Goal: Task Accomplishment & Management: Complete application form

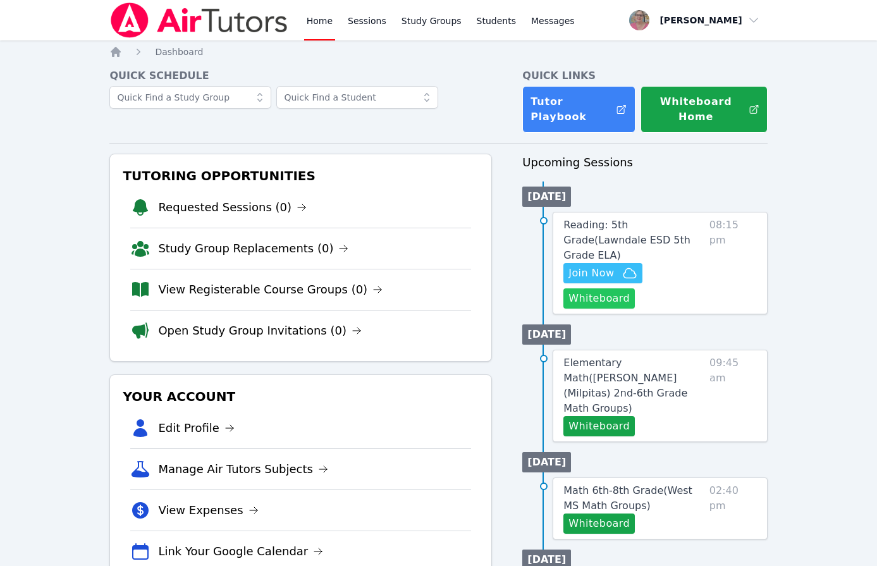
click at [585, 288] on button "Whiteboard" at bounding box center [599, 298] width 71 height 20
click at [589, 225] on span "Reading: 5th Grade ( Lawndale ESD 5th Grade ELA )" at bounding box center [627, 240] width 127 height 42
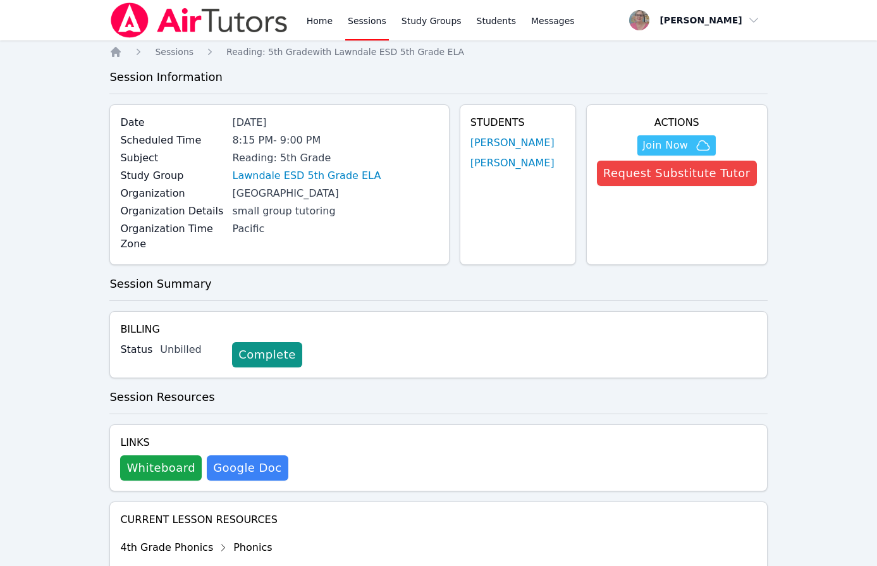
click at [361, 19] on link "Sessions" at bounding box center [367, 20] width 44 height 40
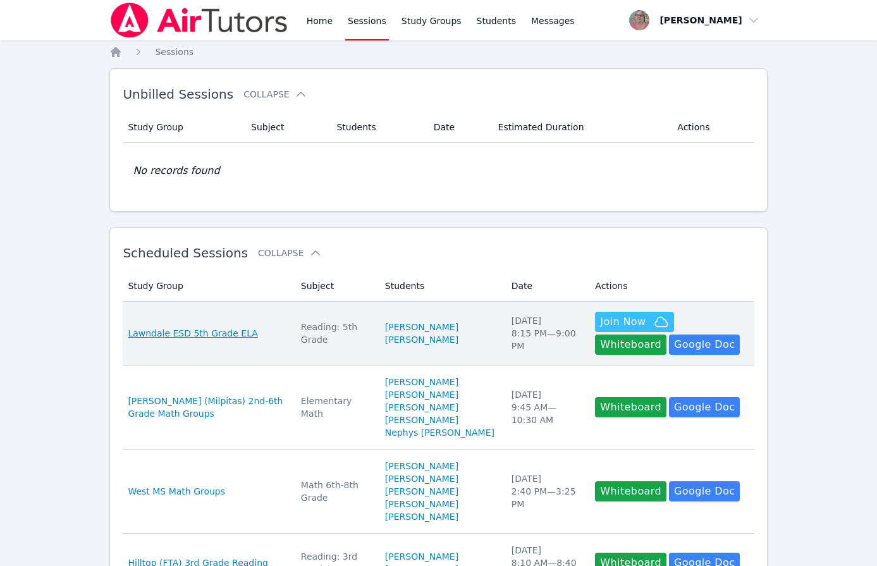
click at [222, 335] on span "Lawndale ESD 5th Grade ELA" at bounding box center [193, 333] width 130 height 13
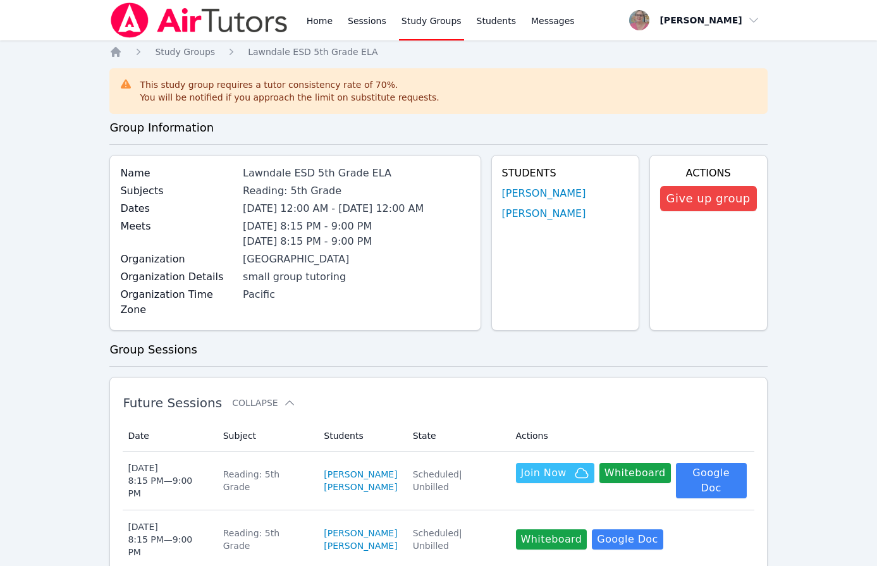
scroll to position [570, 0]
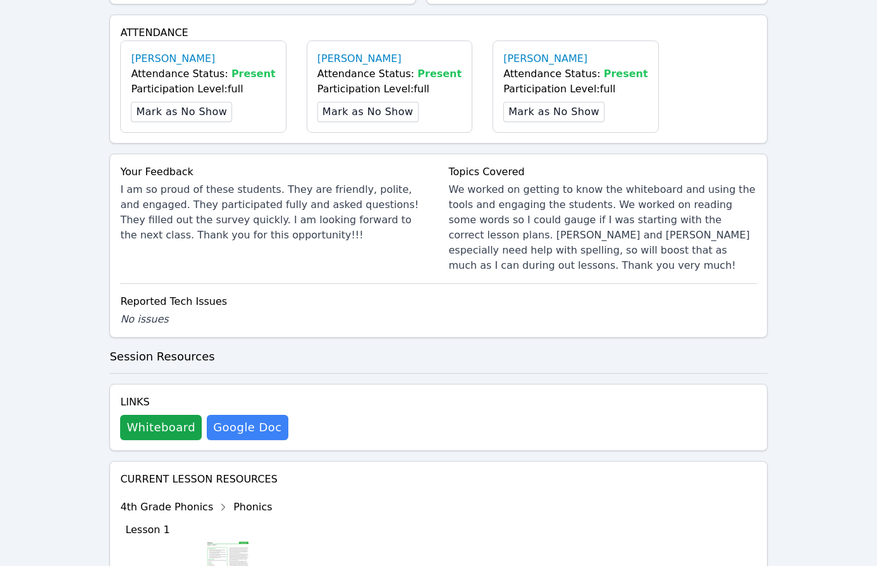
scroll to position [390, 0]
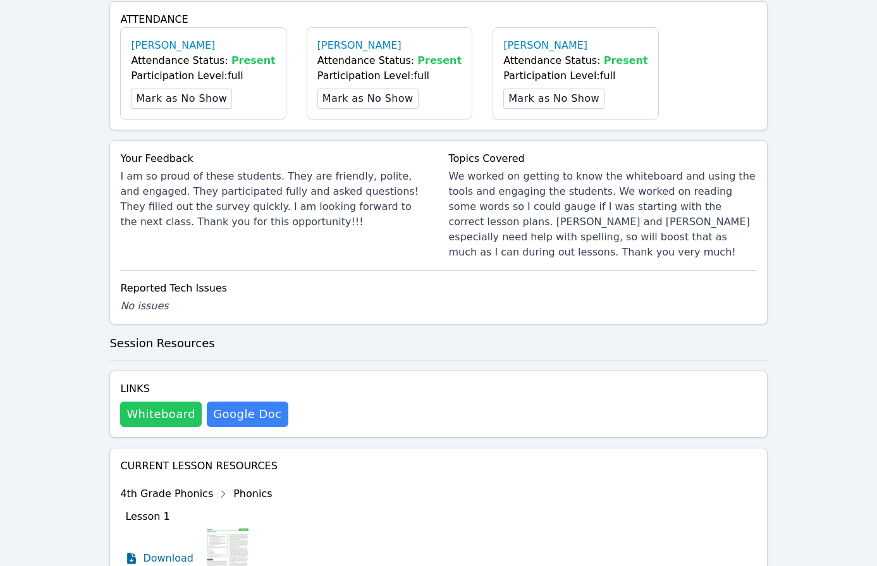
click at [180, 402] on button "Whiteboard" at bounding box center [161, 414] width 82 height 25
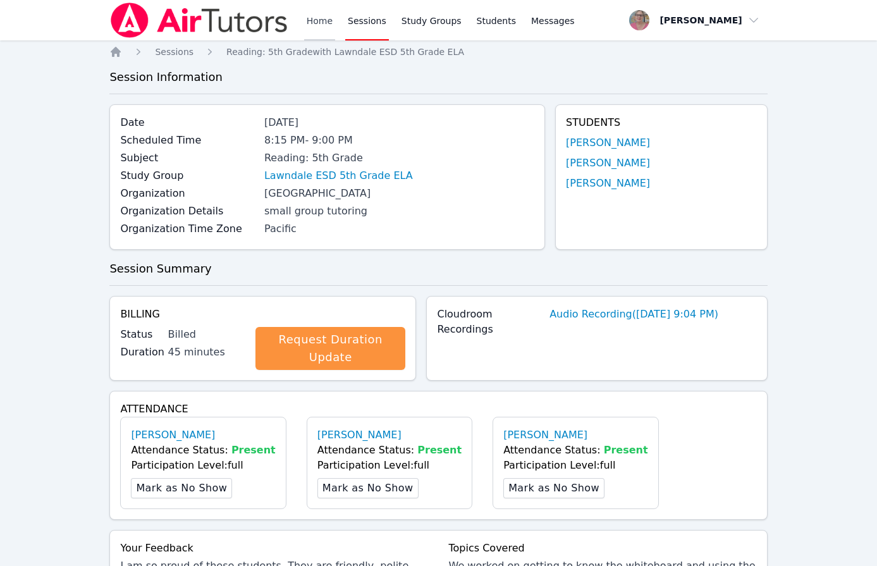
click at [315, 25] on link "Home" at bounding box center [319, 20] width 31 height 40
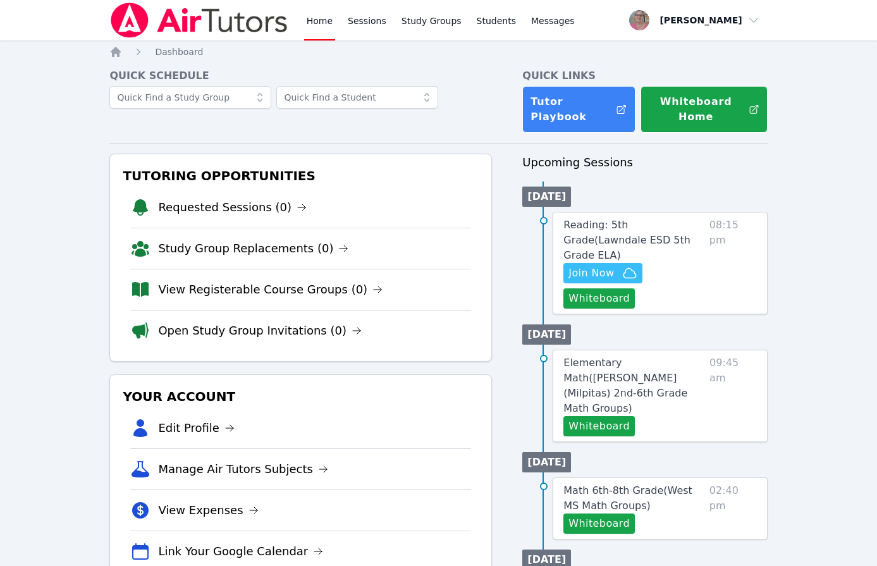
drag, startPoint x: 70, startPoint y: 166, endPoint x: 77, endPoint y: 165, distance: 7.0
click at [645, 263] on div "Hidden Join Now Whiteboard" at bounding box center [634, 286] width 141 height 46
click at [618, 266] on span "Join Now" at bounding box center [603, 273] width 68 height 15
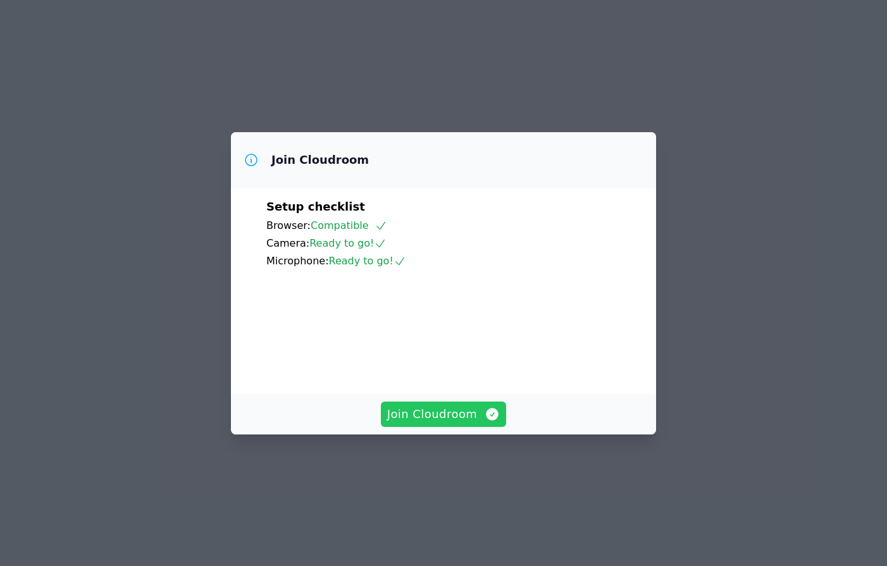
click at [465, 423] on span "Join Cloudroom" at bounding box center [443, 414] width 113 height 18
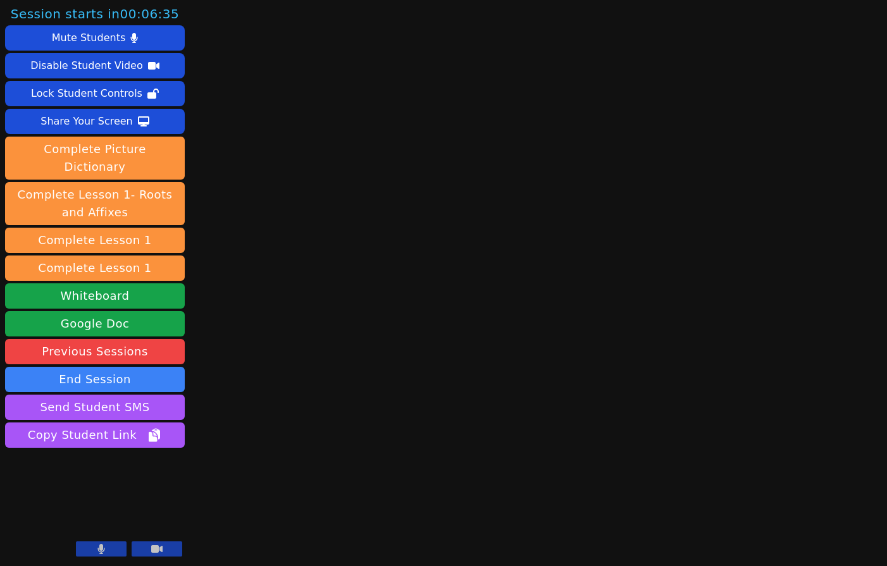
click at [99, 553] on icon at bounding box center [101, 549] width 8 height 10
click at [247, 433] on div "Session starts in 00:04:33 Mute Students Disable Student Video Lock Student Con…" at bounding box center [443, 283] width 887 height 566
click at [233, 479] on div "Session starts in 00:02:18 Mute Students Disable Student Video Lock Student Con…" at bounding box center [443, 283] width 887 height 566
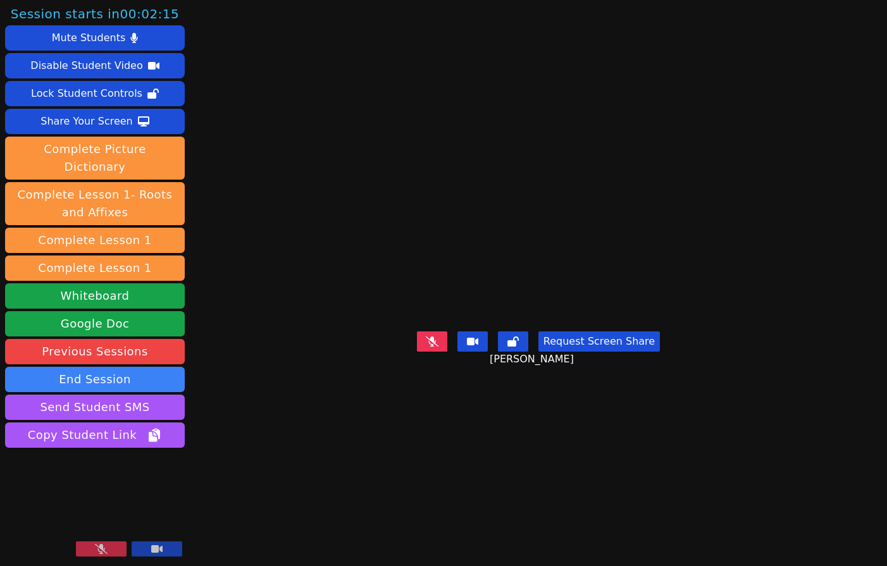
click at [104, 551] on icon at bounding box center [101, 549] width 13 height 10
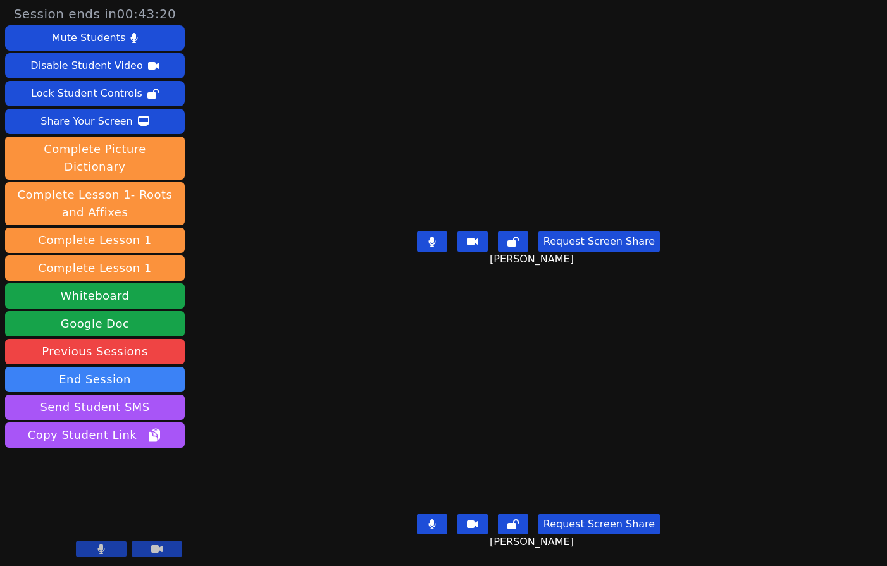
click at [265, 440] on div "Session ends in 00:43:20 Mute Students Disable Student Video Lock Student Contr…" at bounding box center [443, 283] width 887 height 566
click at [341, 370] on div "[PERSON_NAME]" at bounding box center [538, 400] width 395 height 220
click at [289, 296] on div "Session ends in 00:39:43 Mute Students Disable Student Video Lock Student Contr…" at bounding box center [443, 283] width 887 height 566
click at [264, 218] on div "Session ends in 00:35:02 Mute Students Disable Student Video Lock Student Contr…" at bounding box center [443, 283] width 887 height 566
click at [253, 423] on div "Session ends in 00:25:28 Mute Students Disable Student Video Lock Student Contr…" at bounding box center [443, 283] width 887 height 566
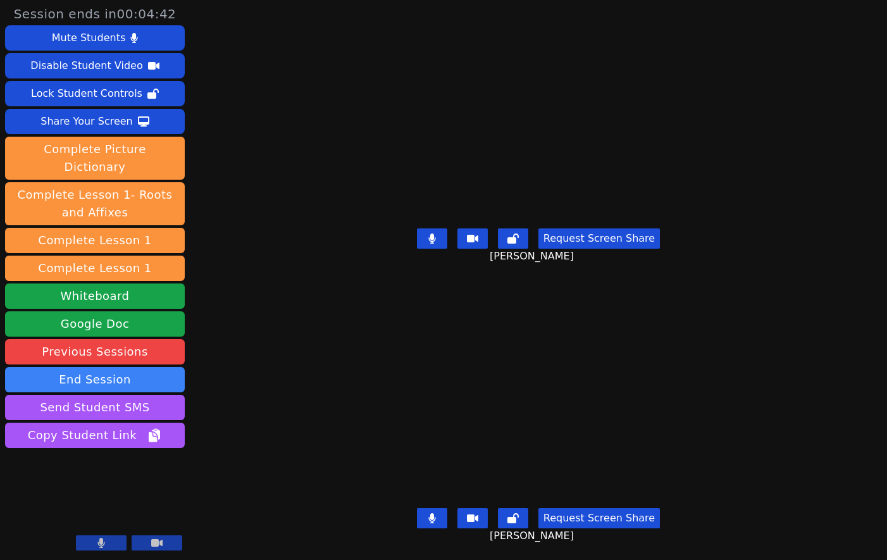
drag, startPoint x: 327, startPoint y: 278, endPoint x: 331, endPoint y: 261, distance: 17.5
click at [254, 151] on div "Session ends in 00:03:22 Mute Students Disable Student Video Lock Student Contr…" at bounding box center [443, 280] width 887 height 560
click at [258, 365] on div "Session ends in 00:02:03 Mute Students Disable Student Video Lock Student Contr…" at bounding box center [443, 280] width 887 height 560
click at [288, 287] on div "Session ends in 00:00:52 Mute Students Disable Student Video Lock Student Contr…" at bounding box center [443, 280] width 887 height 560
click at [287, 367] on div "Session ends in 00:00:45 Mute Students Disable Student Video Lock Student Contr…" at bounding box center [443, 280] width 887 height 560
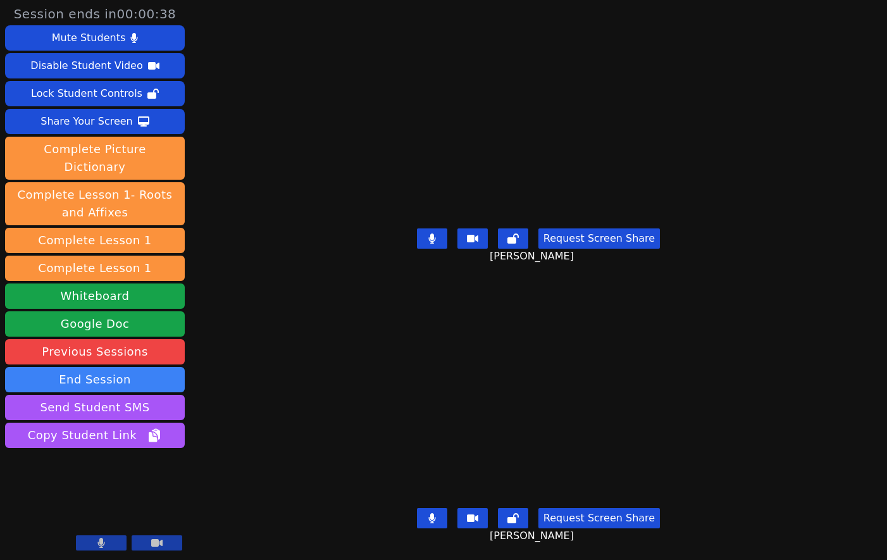
click at [281, 426] on div "Session ends in 00:00:38 Mute Students Disable Student Video Lock Student Contr…" at bounding box center [443, 280] width 887 height 560
click at [245, 452] on div "Session ends in 00:00:26 Mute Students Disable Student Video Lock Student Contr…" at bounding box center [443, 280] width 887 height 560
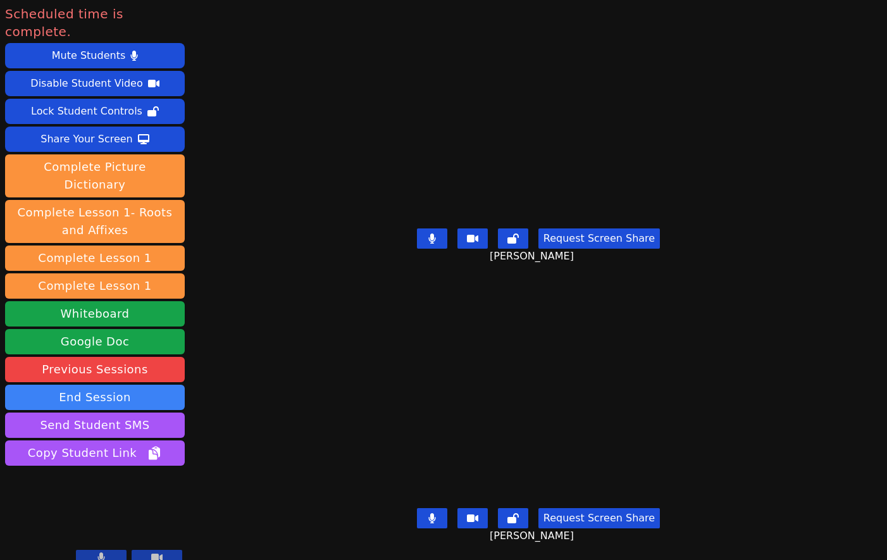
click at [257, 330] on div "Scheduled time is complete. Mute Students Disable Student Video Lock Student Co…" at bounding box center [443, 280] width 887 height 560
click at [169, 301] on button "Whiteboard" at bounding box center [95, 313] width 180 height 25
click at [271, 305] on div "Scheduled time is complete. Mute Students Disable Student Video Lock Student Co…" at bounding box center [443, 280] width 887 height 560
click at [251, 333] on div "Scheduled time is complete. Mute Students Disable Student Video Lock Student Co…" at bounding box center [443, 280] width 887 height 560
click at [428, 238] on button at bounding box center [432, 238] width 30 height 20
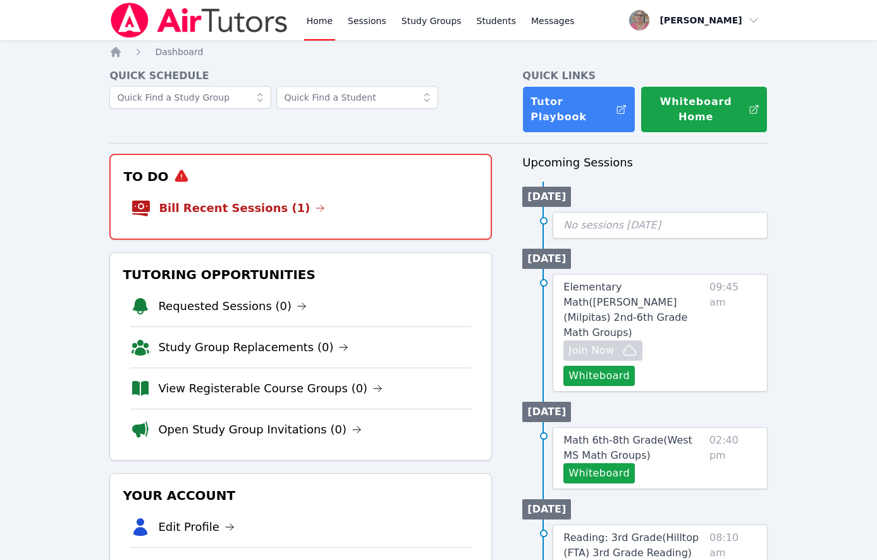
click at [246, 213] on link "Bill Recent Sessions (1)" at bounding box center [242, 208] width 166 height 18
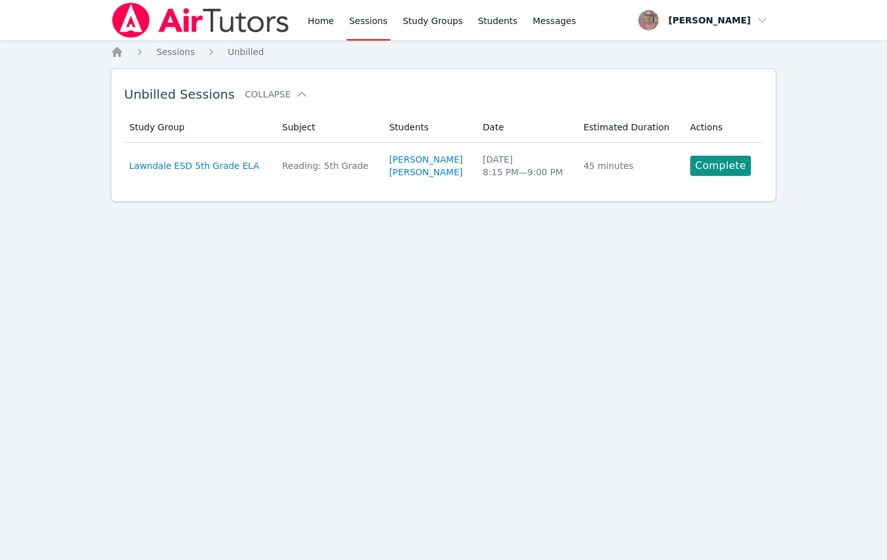
click at [698, 159] on link "Complete" at bounding box center [720, 166] width 61 height 20
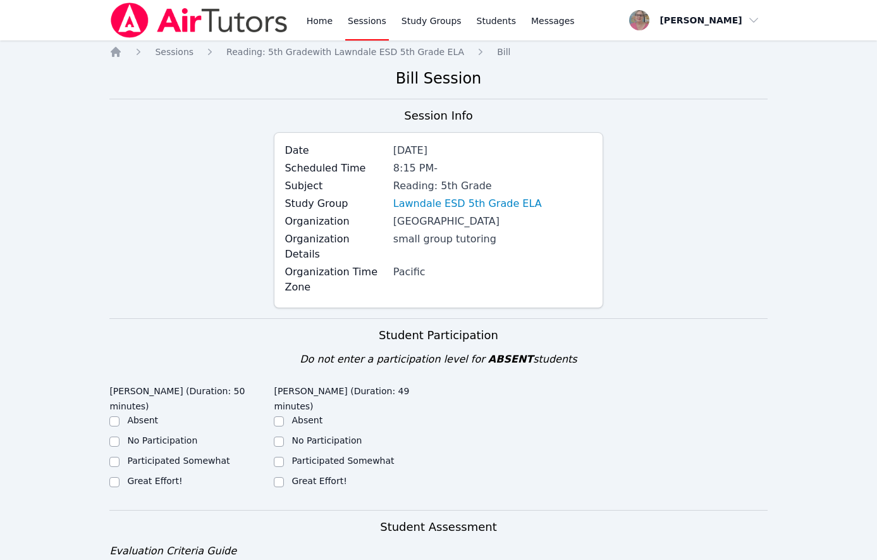
click at [306, 476] on label "Great Effort!" at bounding box center [319, 481] width 55 height 10
click at [284, 477] on input "Great Effort!" at bounding box center [279, 482] width 10 height 10
checkbox input "true"
click at [136, 476] on label "Great Effort!" at bounding box center [154, 481] width 55 height 10
click at [120, 477] on input "Great Effort!" at bounding box center [114, 482] width 10 height 10
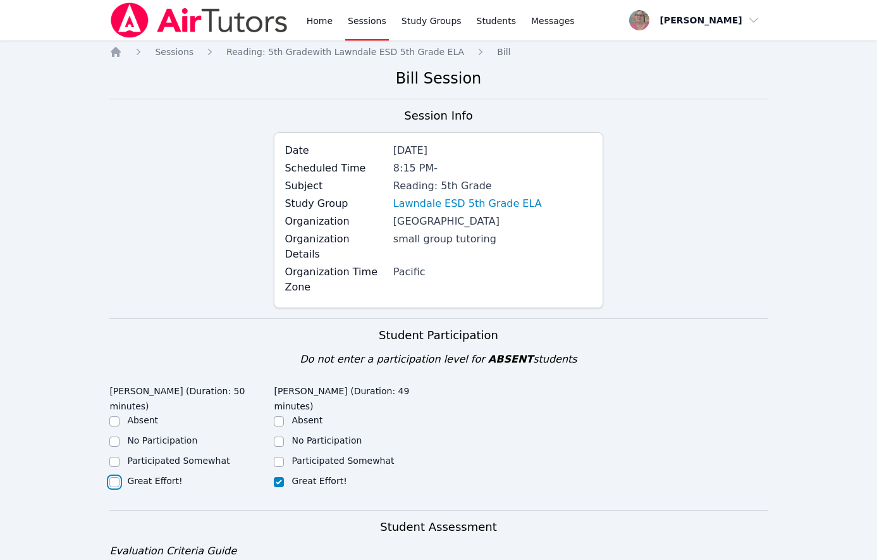
checkbox input "true"
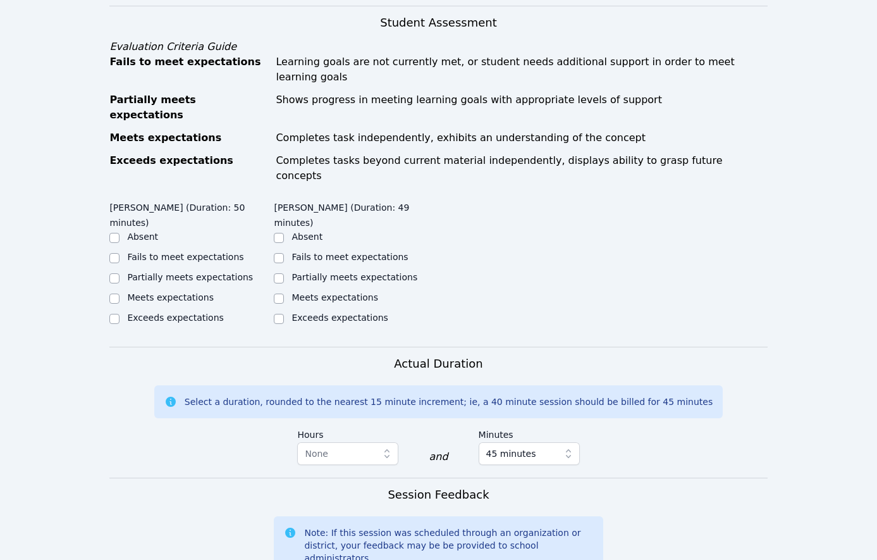
scroll to position [572, 0]
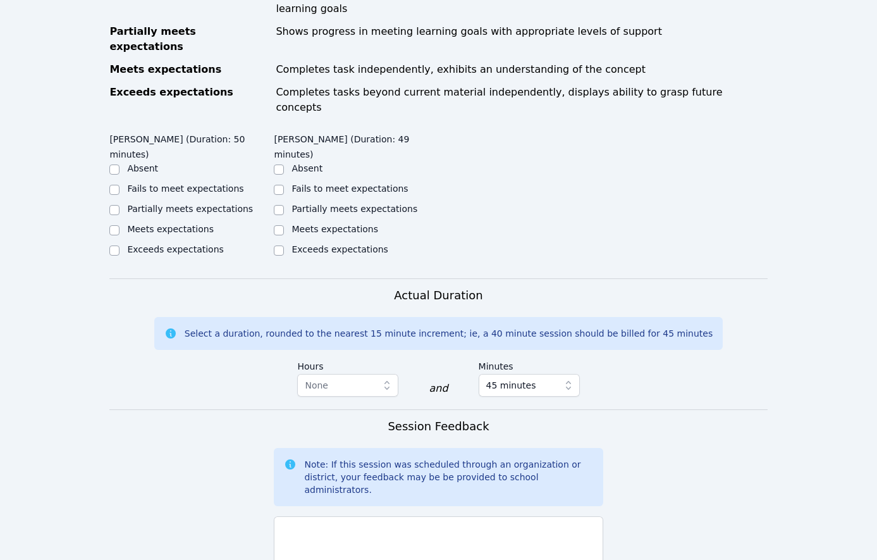
click at [309, 162] on ul "Absent Fails to meet expectations Partially meets expectations Meets expectatio…" at bounding box center [356, 210] width 164 height 96
click at [302, 224] on label "Meets expectations" at bounding box center [335, 229] width 87 height 10
click at [284, 225] on input "Meets expectations" at bounding box center [279, 230] width 10 height 10
checkbox input "true"
click at [190, 224] on label "Meets expectations" at bounding box center [170, 229] width 87 height 10
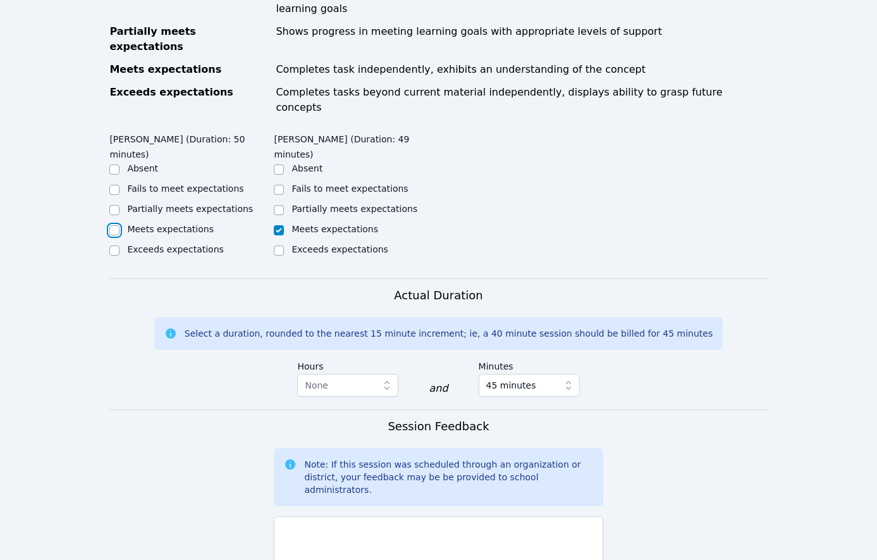
click at [120, 225] on input "Meets expectations" at bounding box center [114, 230] width 10 height 10
checkbox input "true"
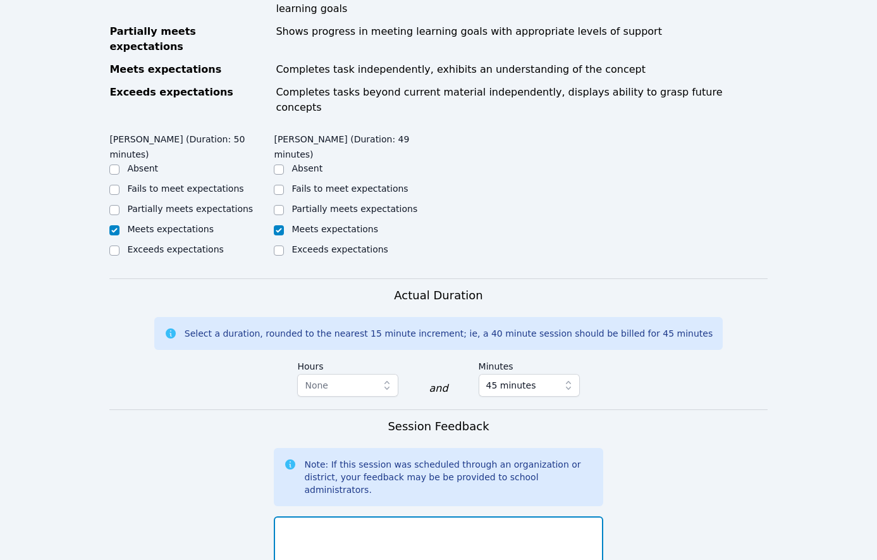
click at [383, 516] on textarea at bounding box center [438, 550] width 329 height 68
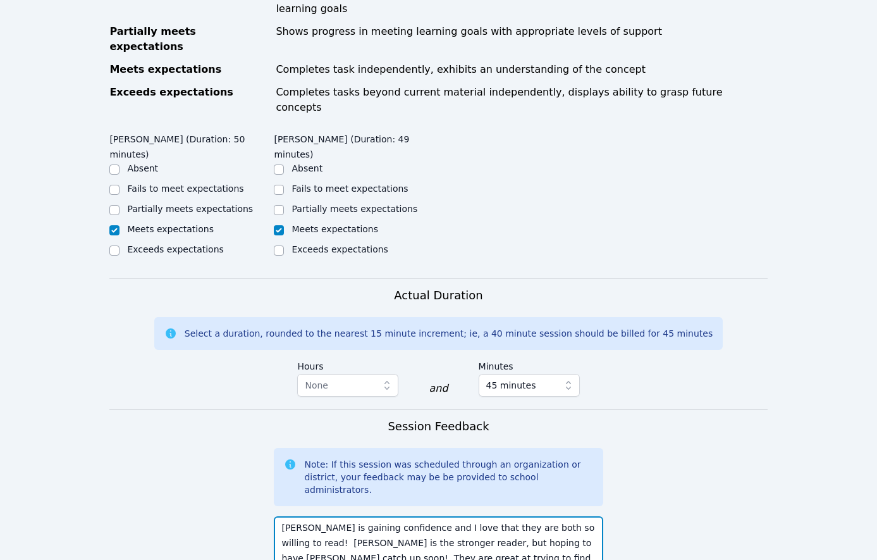
type textarea "Eliana is gaining confidence and I love that they are both so willing to read! …"
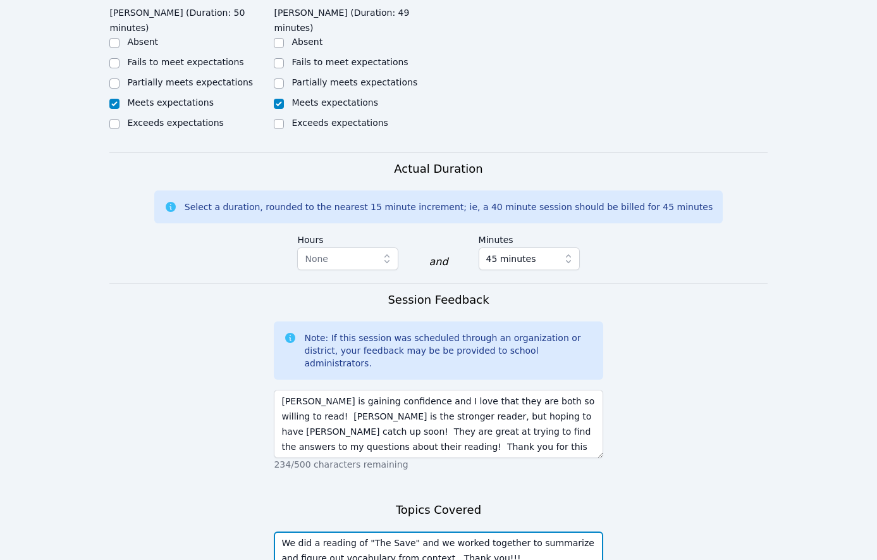
scroll to position [757, 0]
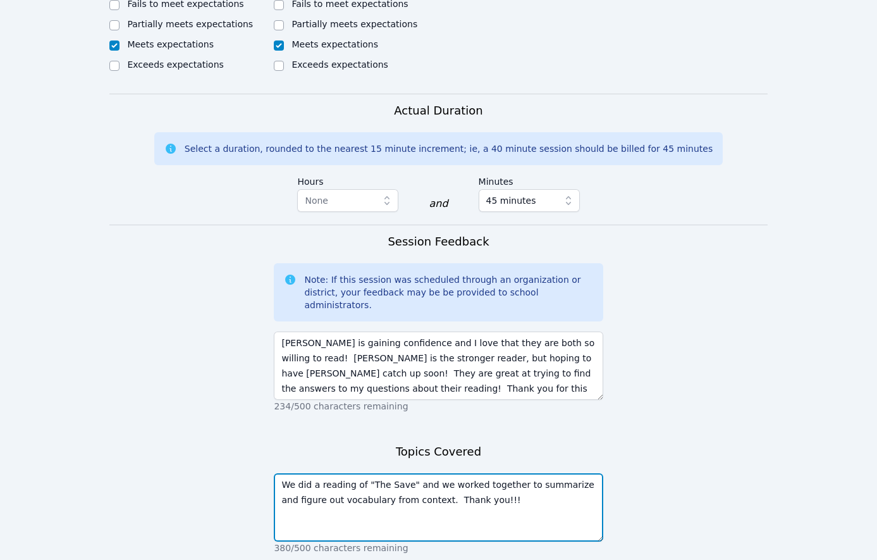
click at [416, 473] on textarea "We did a reading of "The Save" and we worked together to summarize and figure o…" at bounding box center [438, 507] width 329 height 68
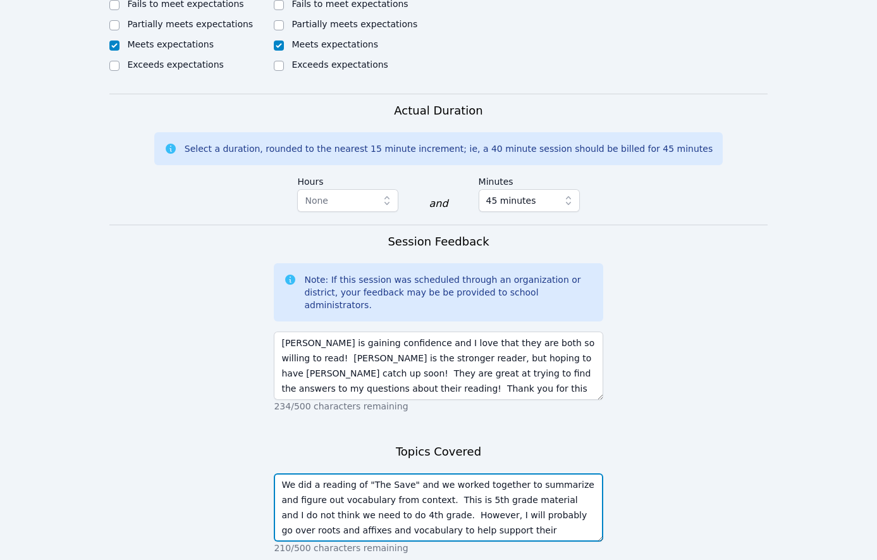
type textarea "We did a reading of "The Save" and we worked together to summarize and figure o…"
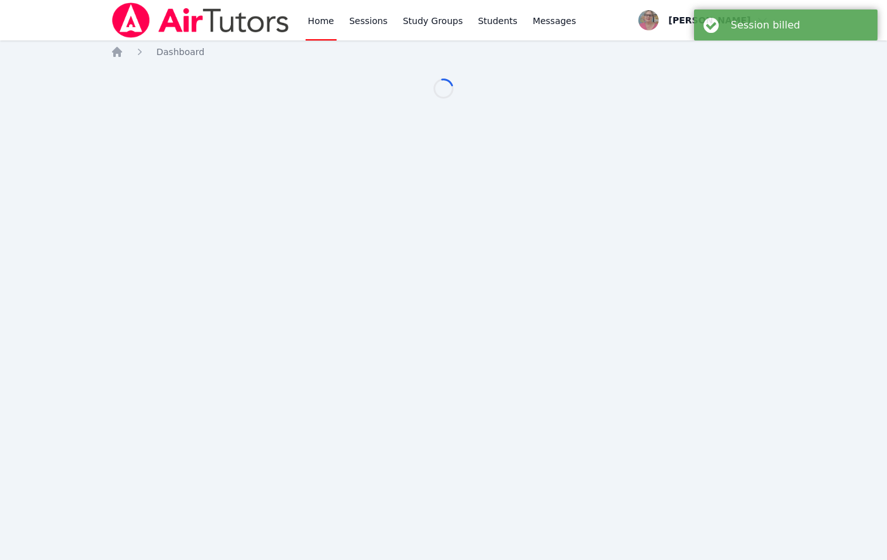
drag, startPoint x: 168, startPoint y: 249, endPoint x: 163, endPoint y: 243, distance: 7.6
